Goal: Learn about a topic

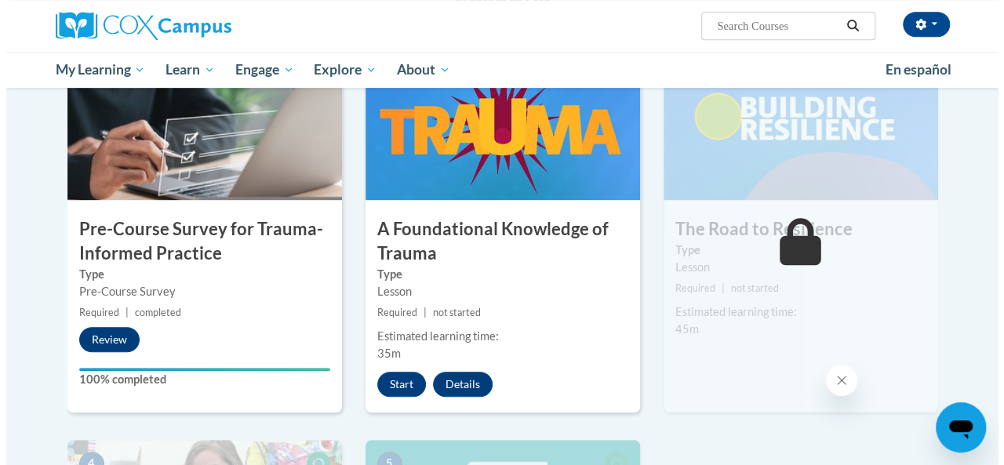
scroll to position [367, 0]
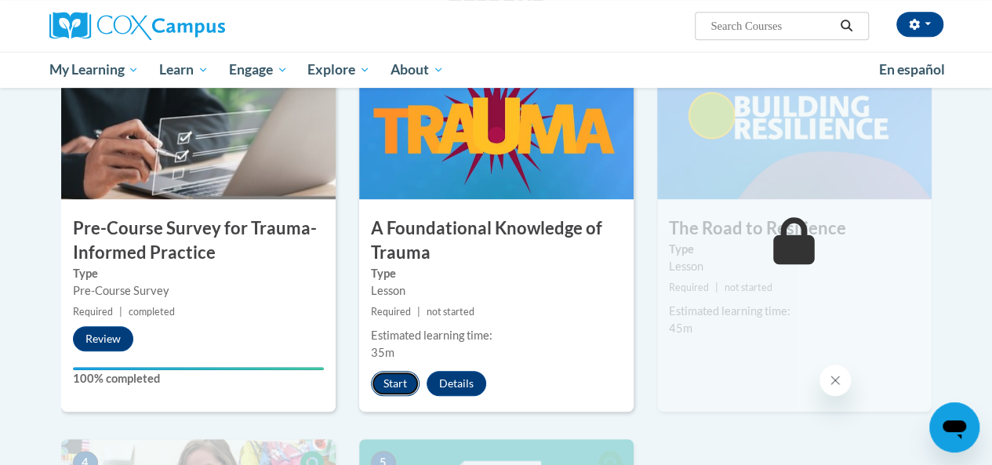
click at [394, 383] on button "Start" at bounding box center [395, 383] width 49 height 25
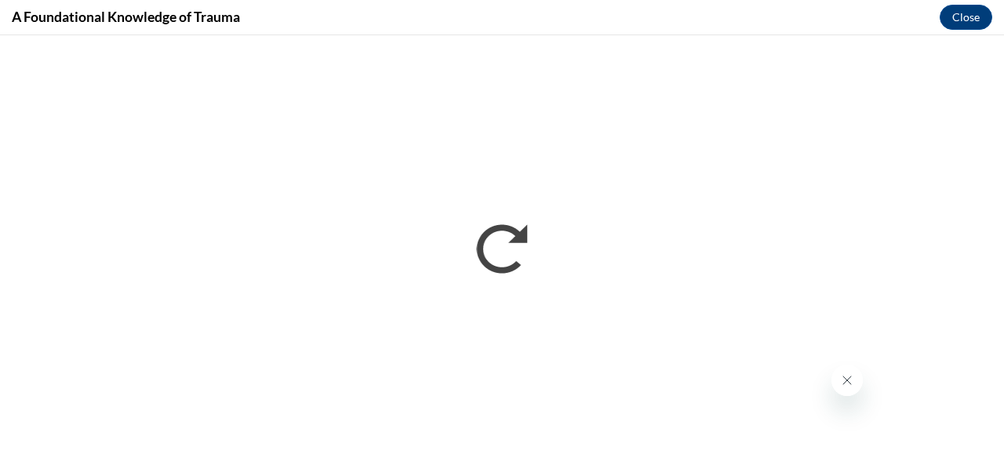
scroll to position [0, 0]
